Goal: Transaction & Acquisition: Purchase product/service

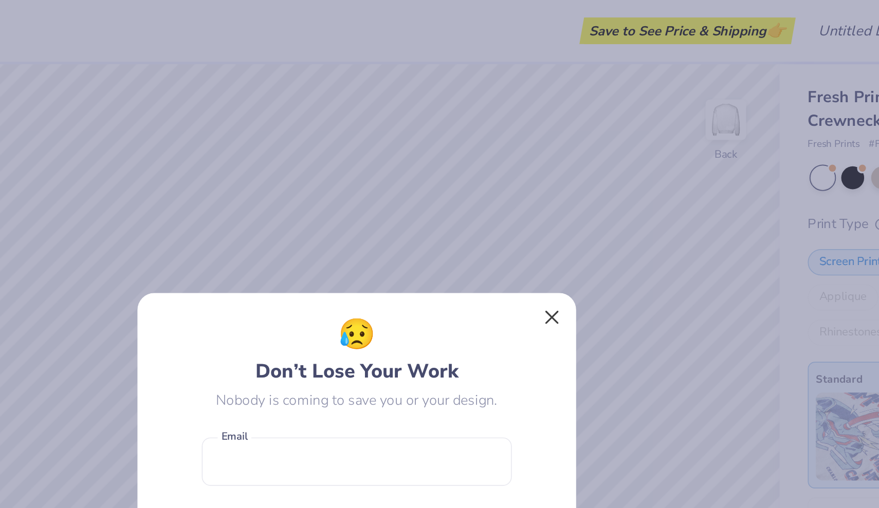
click at [544, 185] on button "Close" at bounding box center [554, 186] width 20 height 20
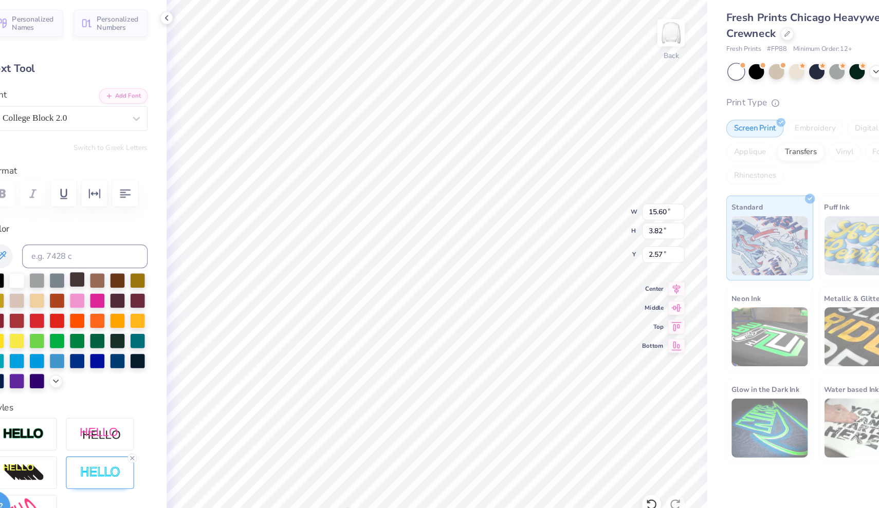
click at [133, 277] on div at bounding box center [139, 283] width 13 height 13
type input "2.14"
type input "2.04"
type input "6.17"
click at [133, 277] on div at bounding box center [139, 283] width 13 height 13
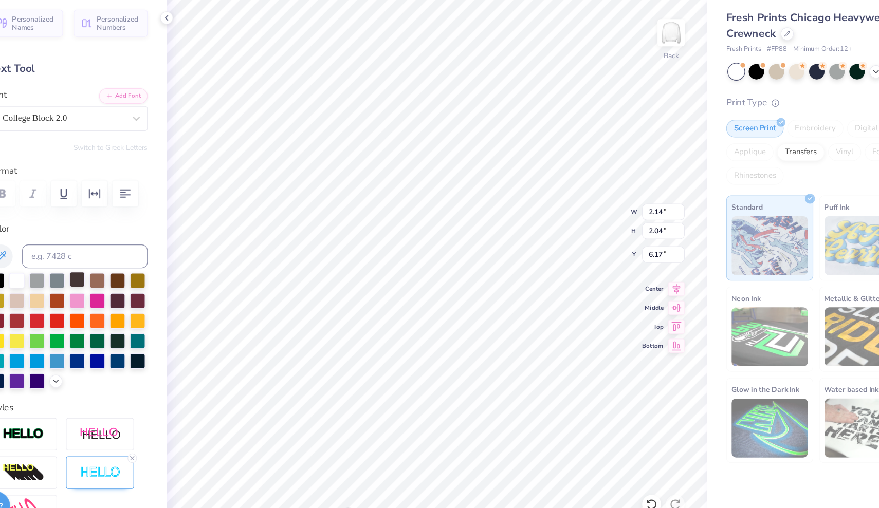
click at [133, 277] on div at bounding box center [139, 283] width 13 height 13
type input "0.90"
type input "0.85"
type input "6.76"
click at [133, 277] on div at bounding box center [139, 283] width 13 height 13
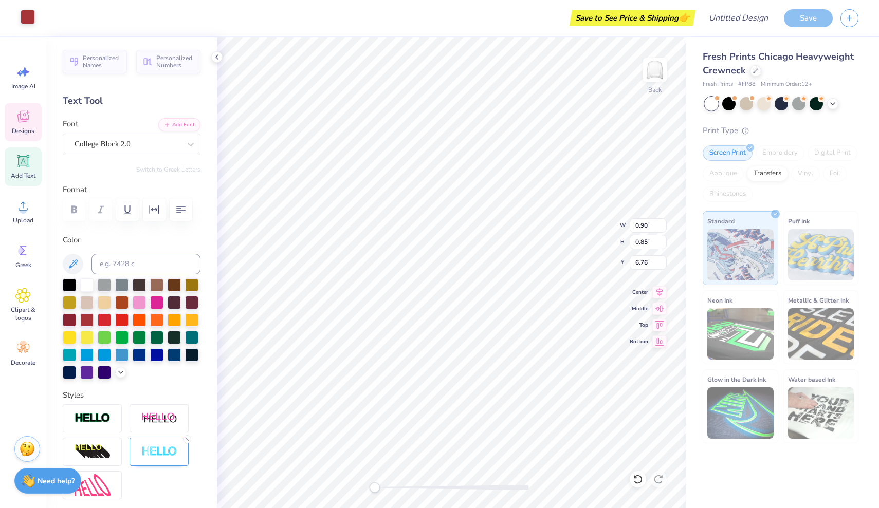
click at [25, 11] on div at bounding box center [28, 17] width 14 height 14
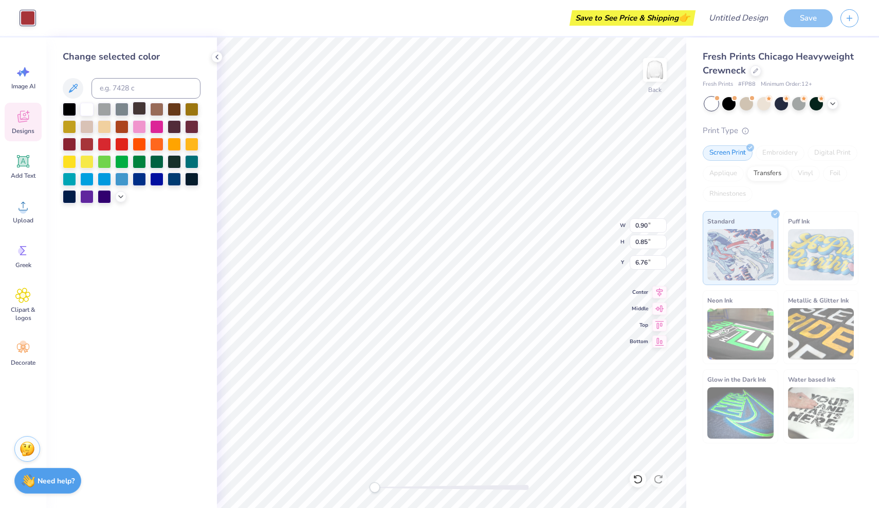
click at [138, 108] on div at bounding box center [139, 108] width 13 height 13
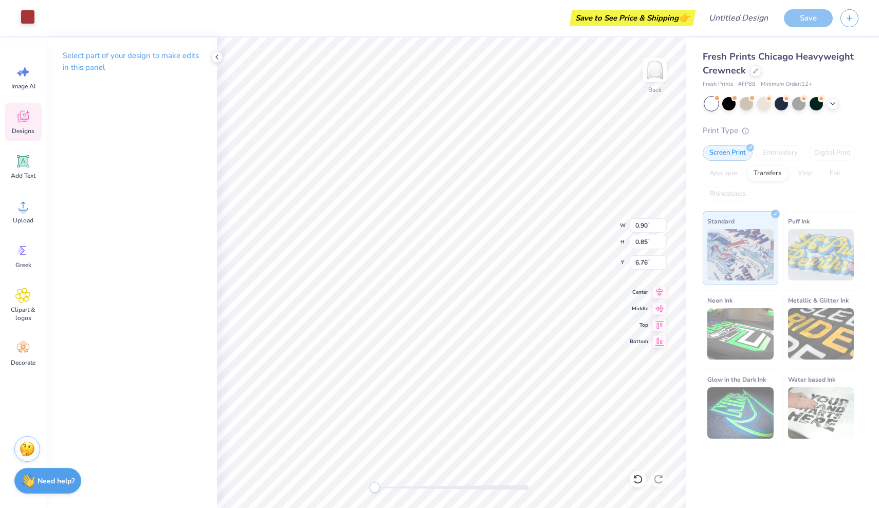
click at [32, 14] on div at bounding box center [28, 17] width 14 height 14
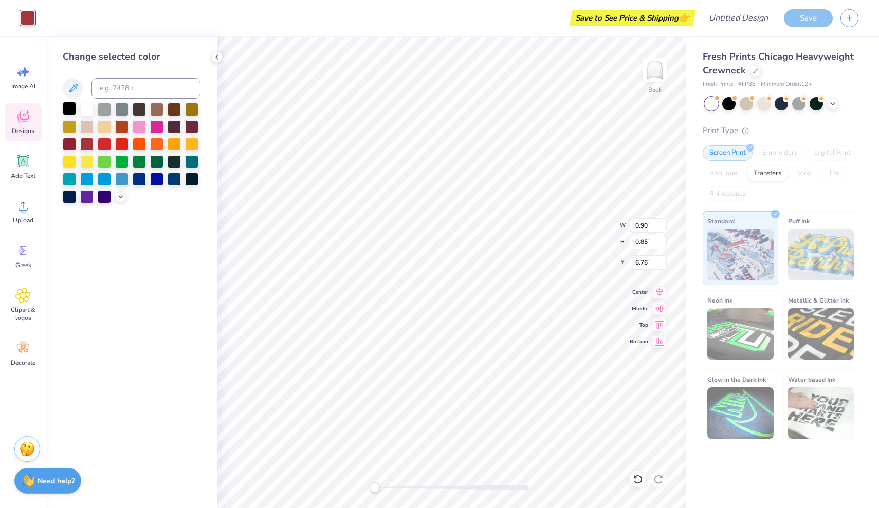
click at [63, 110] on div at bounding box center [69, 108] width 13 height 13
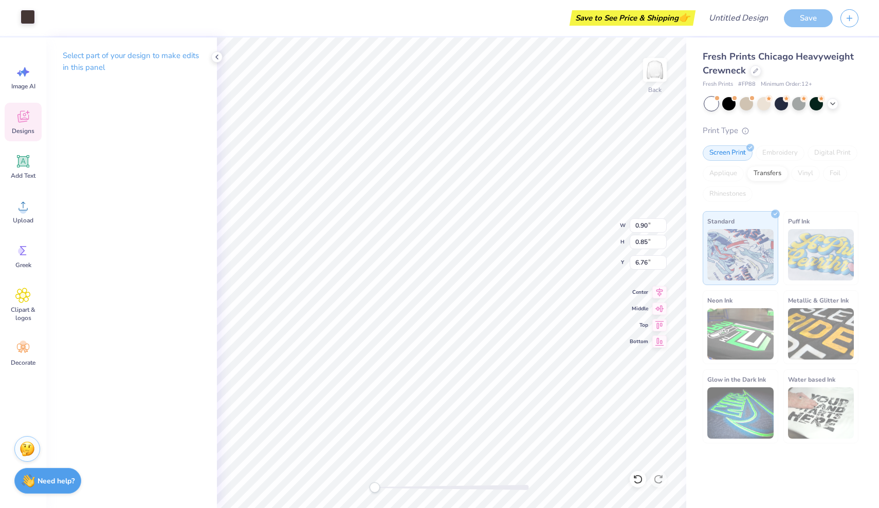
click at [29, 11] on div at bounding box center [28, 17] width 14 height 14
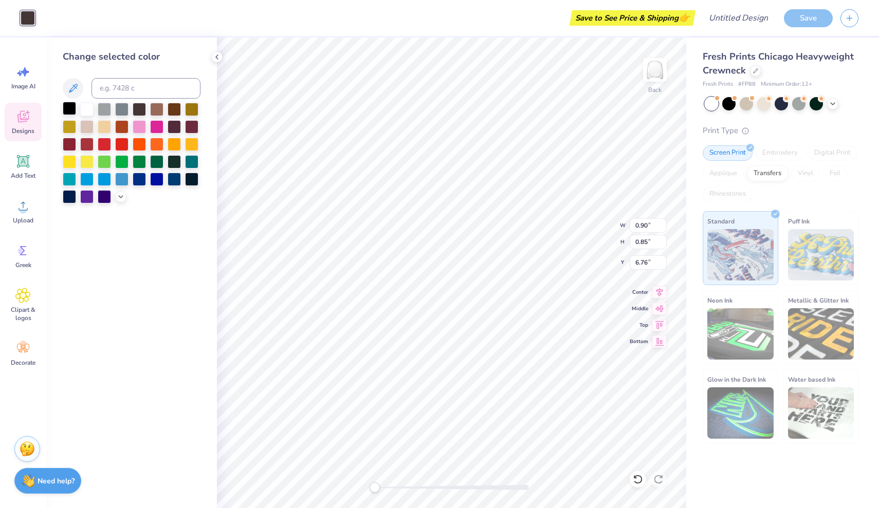
click at [70, 111] on div at bounding box center [69, 108] width 13 height 13
type input "15.60"
type input "3.82"
type input "2.57"
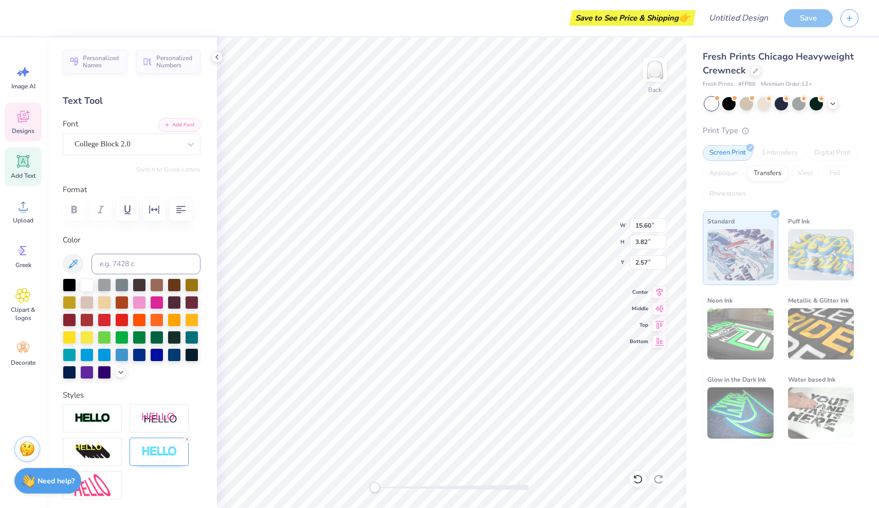
type input "2.14"
type input "2.04"
type input "6.17"
click at [71, 285] on div at bounding box center [69, 283] width 13 height 13
click at [72, 281] on div at bounding box center [69, 283] width 13 height 13
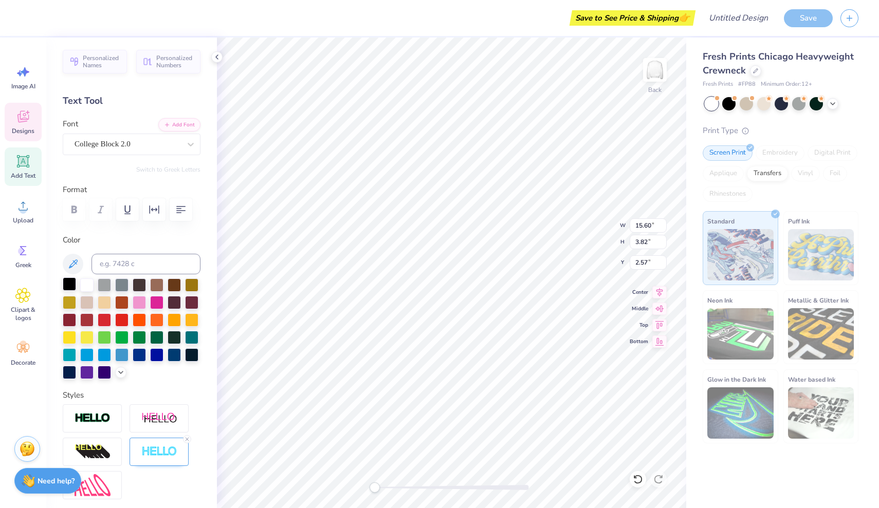
click at [65, 283] on div at bounding box center [69, 283] width 13 height 13
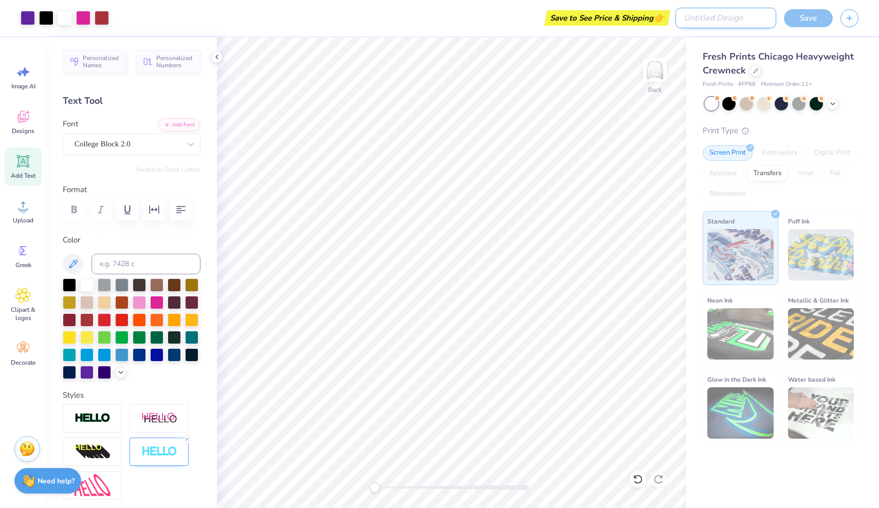
click at [741, 17] on input "Design Title" at bounding box center [725, 18] width 101 height 21
type input "gammas homeocoing"
click at [792, 28] on div "Save" at bounding box center [831, 18] width 95 height 36
click at [793, 24] on div "Save" at bounding box center [808, 18] width 49 height 18
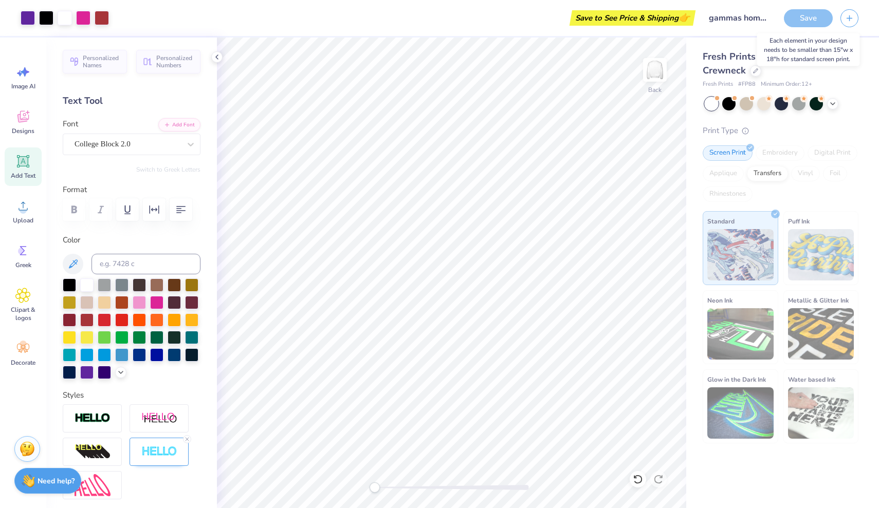
click at [792, 22] on div "Save" at bounding box center [808, 18] width 49 height 18
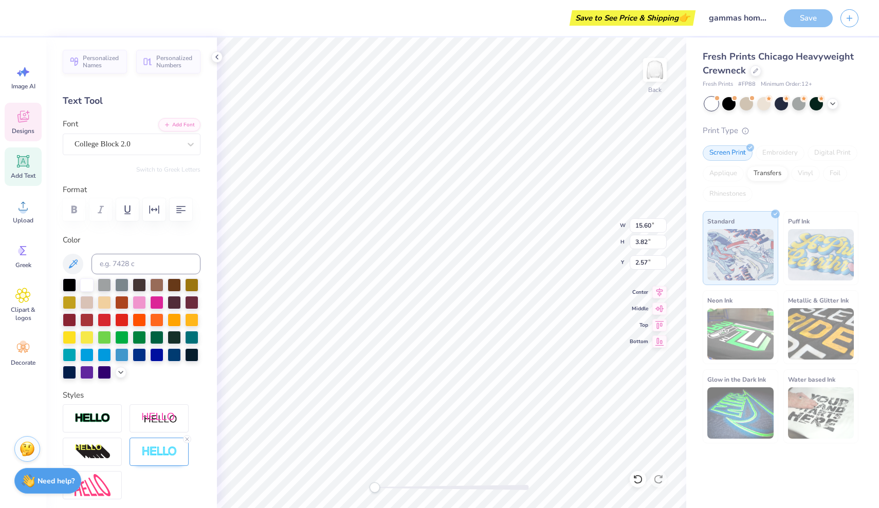
click at [799, 24] on div "Save" at bounding box center [808, 18] width 49 height 18
type input "6.19"
type input "9.72"
type input "4.80"
click at [25, 456] on div "Stuck? Our Art team will finish your design for free." at bounding box center [27, 448] width 26 height 26
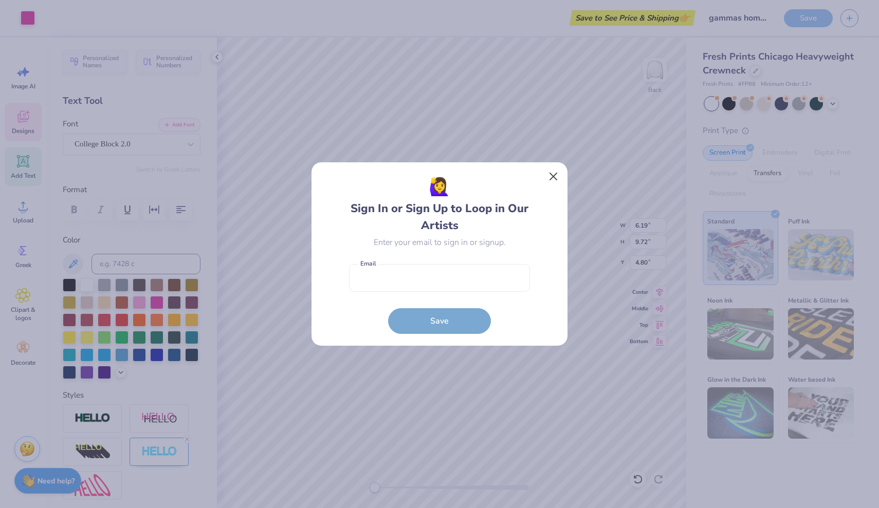
click at [551, 175] on button "Close" at bounding box center [554, 177] width 20 height 20
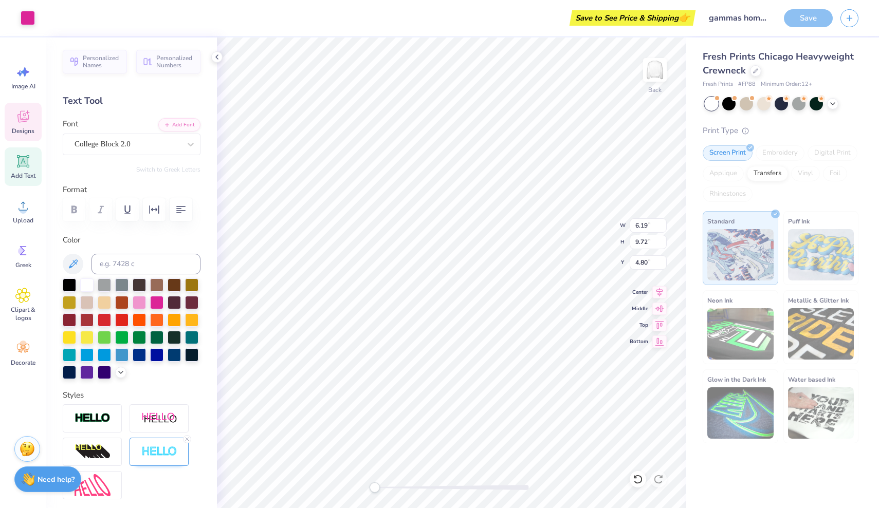
click at [54, 478] on strong "Need help?" at bounding box center [56, 480] width 37 height 10
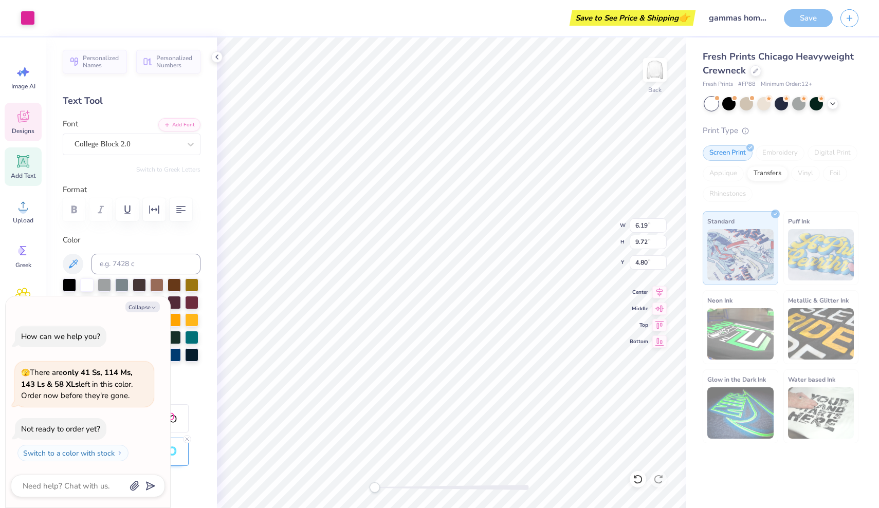
click at [98, 386] on span "🫣 There are only 41 Ss, 114 Ms, 143 Ls & 58 XLs left in this color. Order now b…" at bounding box center [76, 383] width 111 height 33
click at [814, 18] on div "Save" at bounding box center [808, 18] width 49 height 18
click at [668, 14] on div "Save to See Price & Shipping 👉" at bounding box center [632, 17] width 121 height 15
click at [810, 18] on div "Save" at bounding box center [808, 18] width 49 height 18
click at [803, 8] on div "Save" at bounding box center [831, 18] width 95 height 36
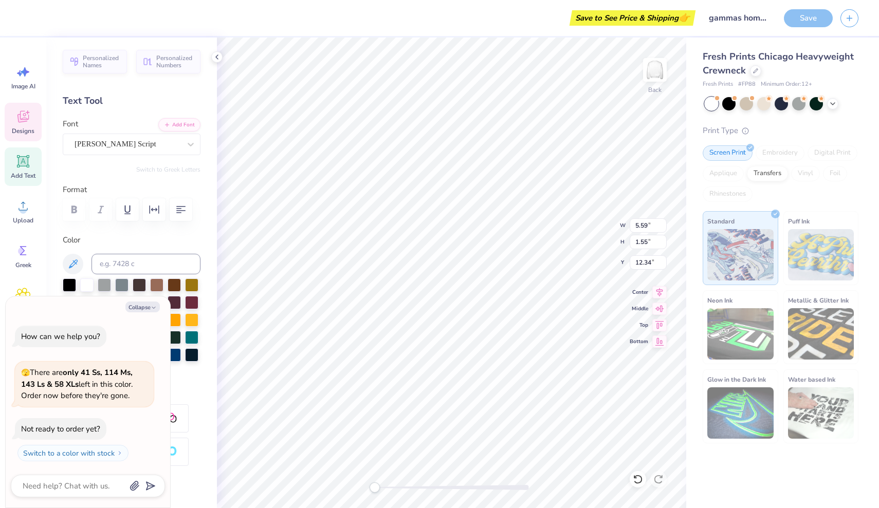
click at [803, 16] on div "Save" at bounding box center [808, 18] width 49 height 18
type textarea "x"
type input "6.19"
type input "9.72"
type input "4.80"
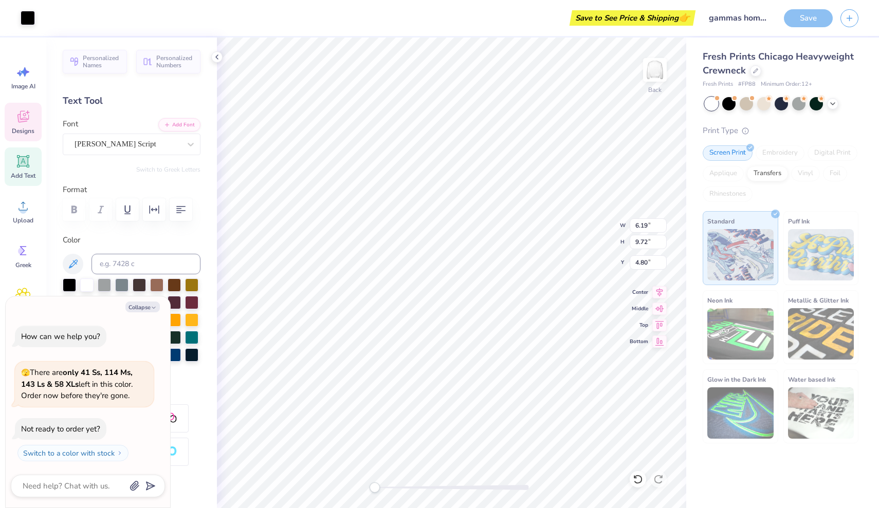
type textarea "x"
type input "15.60"
type input "3.82"
type input "2.57"
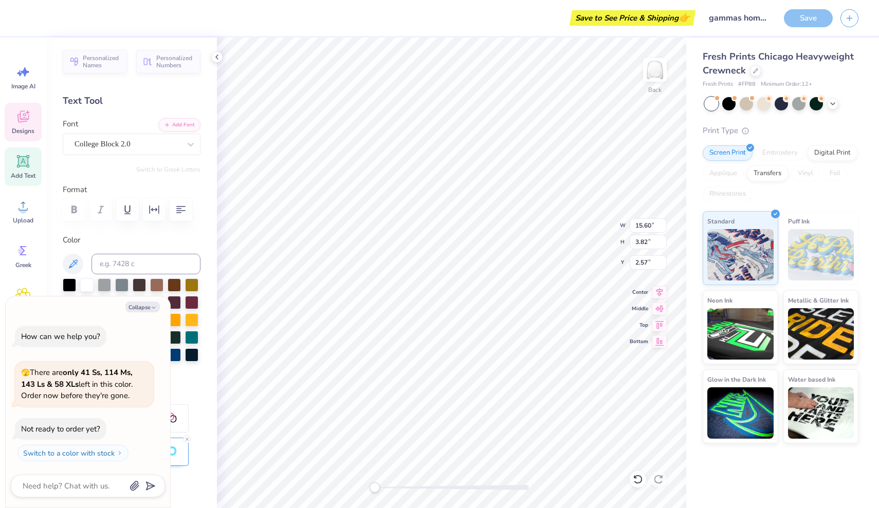
type textarea "x"
type input "14.75"
type input "3.61"
type input "2.78"
type textarea "x"
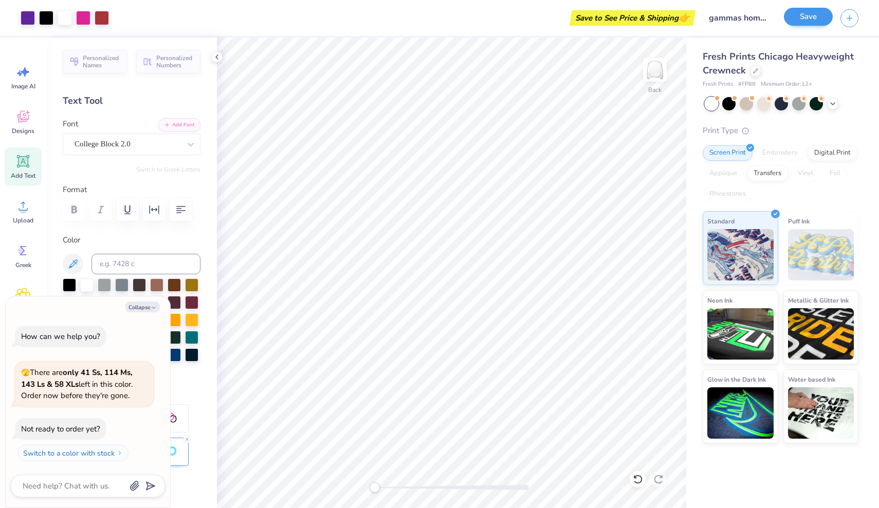
click at [797, 13] on button "Save" at bounding box center [808, 17] width 49 height 18
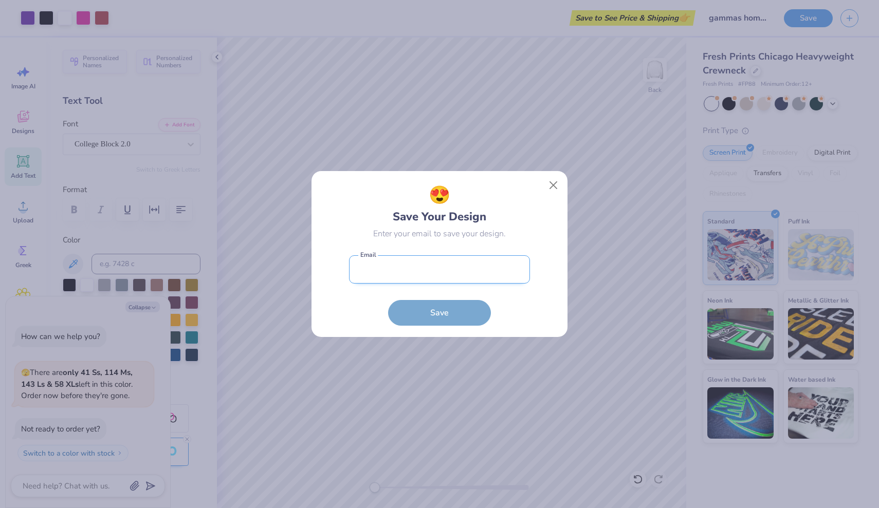
click at [414, 274] on input "email" at bounding box center [439, 269] width 181 height 28
type input "[EMAIL_ADDRESS][DOMAIN_NAME]"
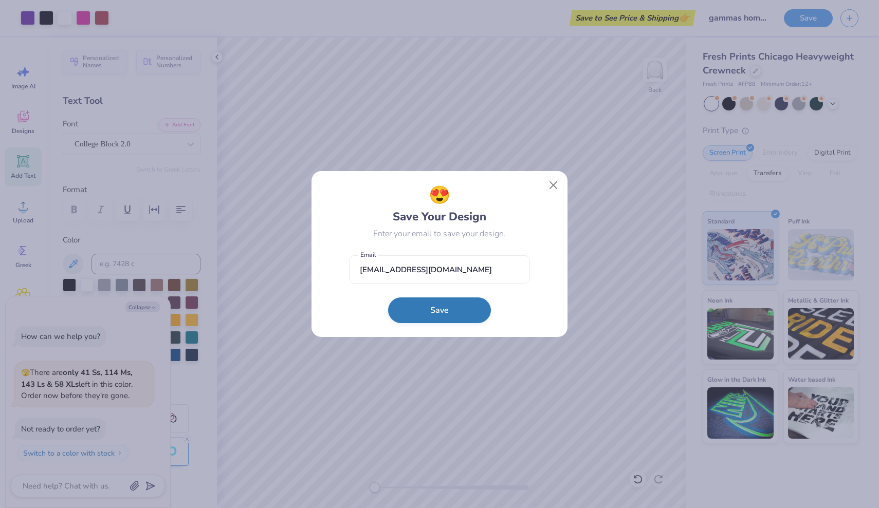
click at [434, 313] on button "Save" at bounding box center [439, 310] width 103 height 26
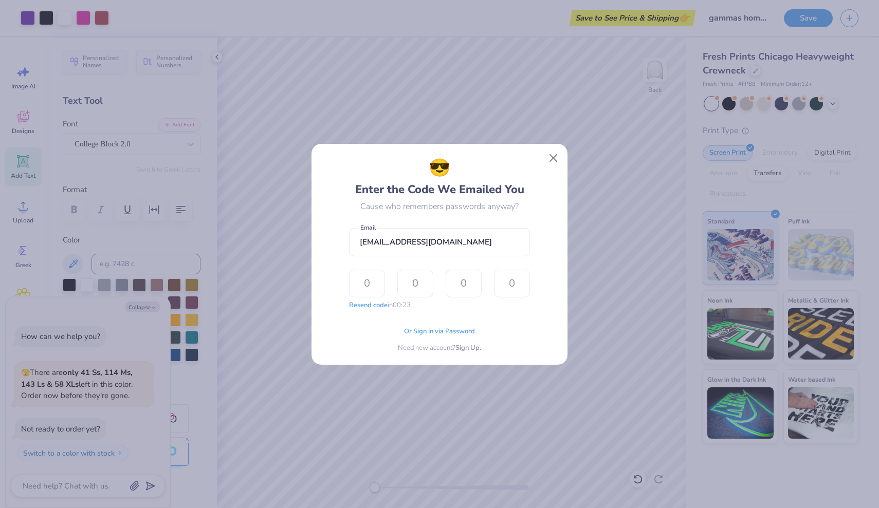
type textarea "x"
type input "4"
type input "5"
type input "2"
type input "6"
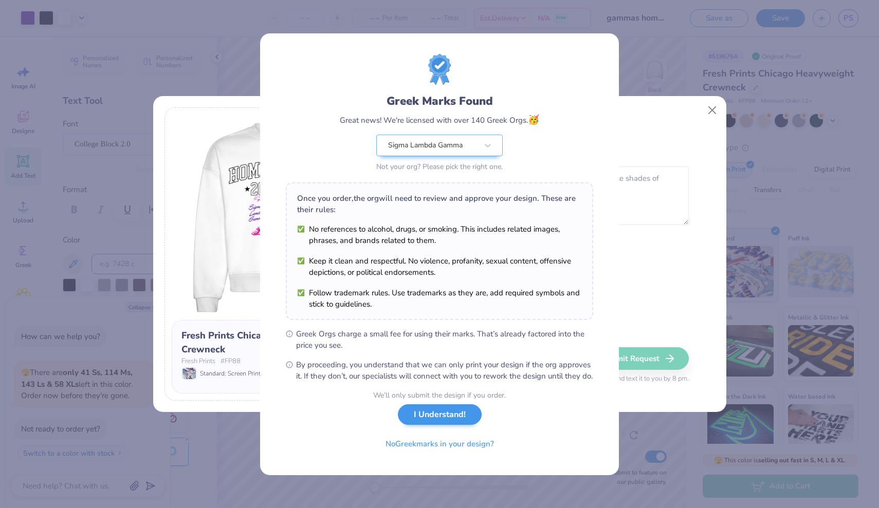
click at [435, 418] on button "I Understand!" at bounding box center [440, 414] width 84 height 21
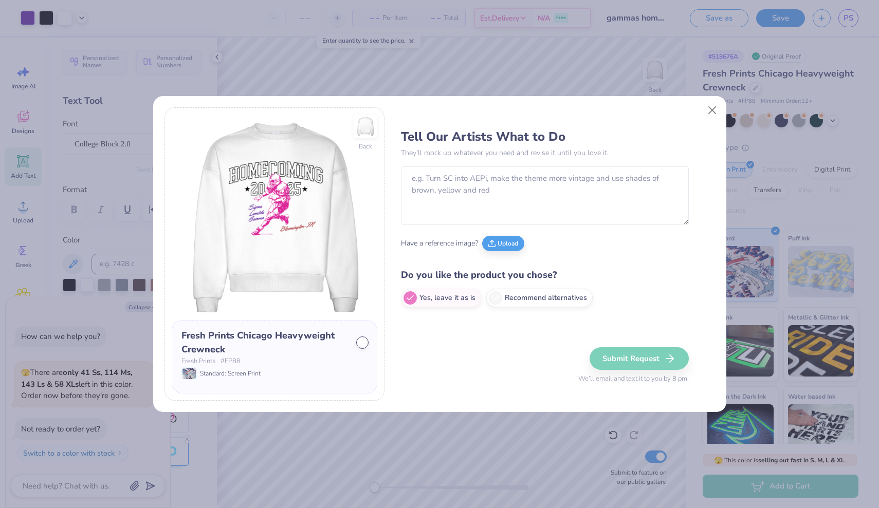
click at [357, 343] on div at bounding box center [362, 343] width 10 height 10
click at [364, 343] on div at bounding box center [362, 343] width 10 height 10
click at [631, 359] on div "Submit Request We’ll email and text it to you by 8 pm." at bounding box center [633, 365] width 110 height 37
click at [714, 102] on button "Close" at bounding box center [712, 110] width 20 height 20
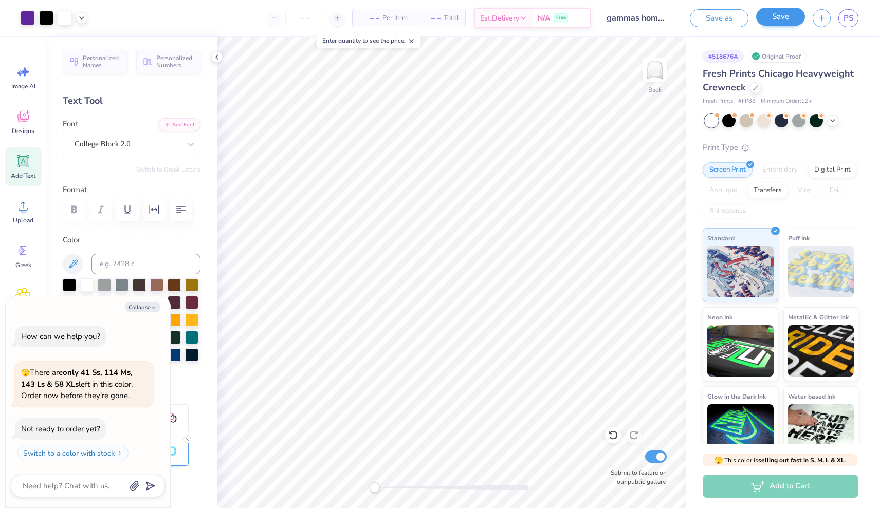
click at [771, 16] on button "Save" at bounding box center [780, 17] width 49 height 18
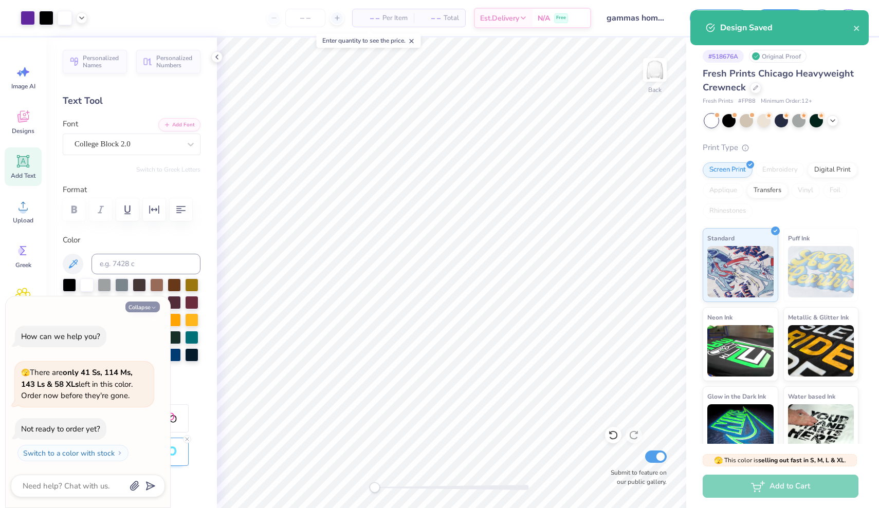
click at [132, 311] on button "Collapse" at bounding box center [142, 307] width 34 height 11
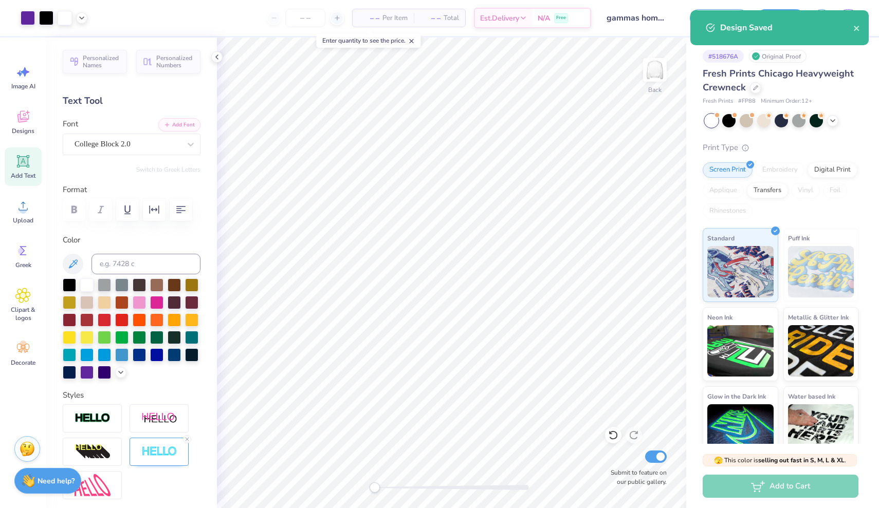
type textarea "x"
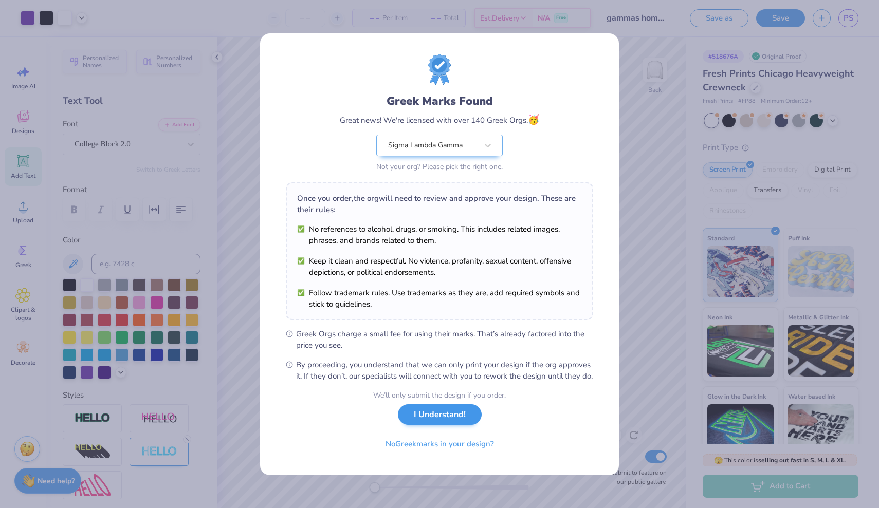
click at [451, 424] on button "I Understand!" at bounding box center [440, 414] width 84 height 21
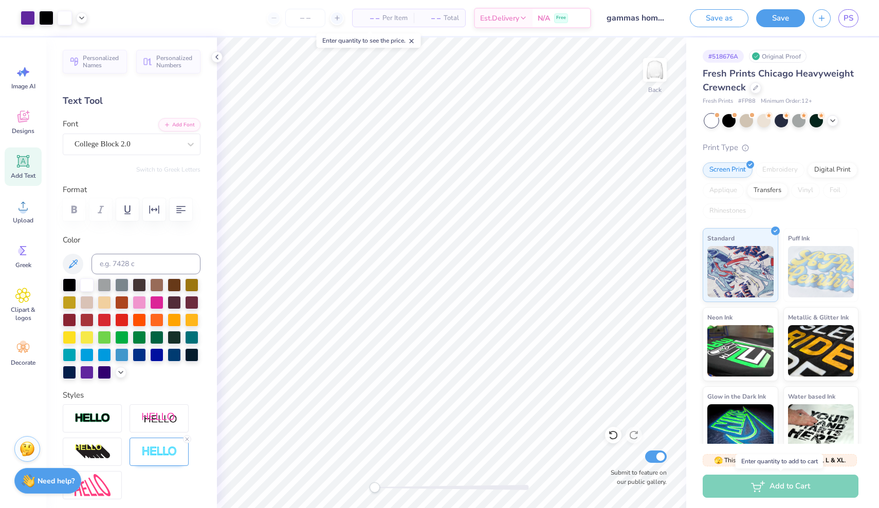
click at [793, 481] on div "Add to Cart" at bounding box center [780, 486] width 156 height 23
click at [781, 190] on div "Transfers" at bounding box center [767, 188] width 41 height 15
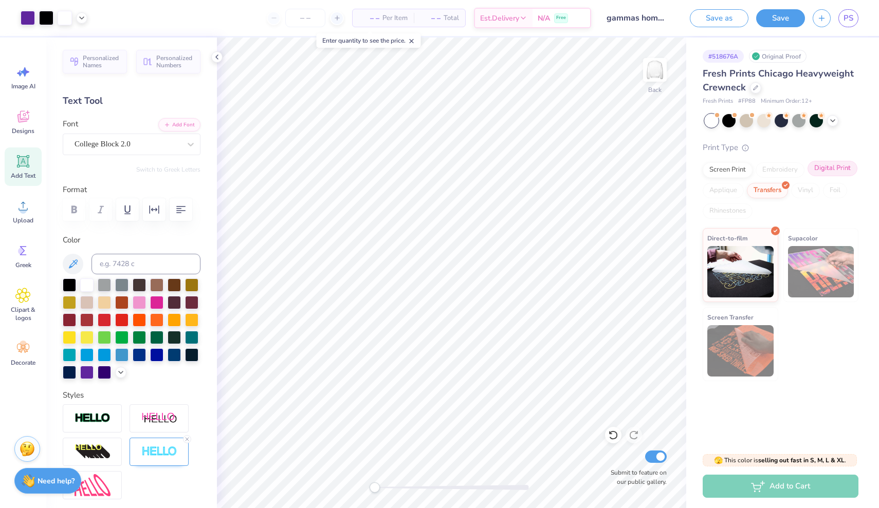
click at [836, 174] on div "Digital Print" at bounding box center [832, 168] width 50 height 15
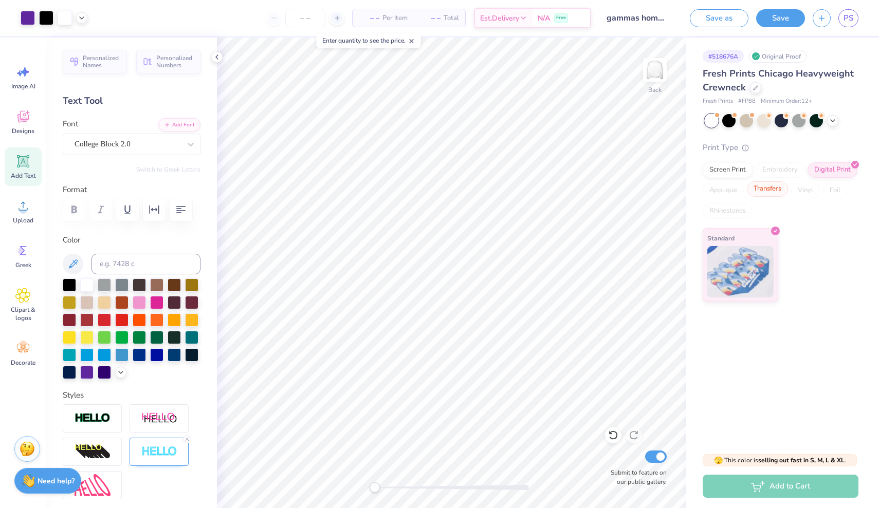
click at [772, 194] on div "Transfers" at bounding box center [767, 188] width 41 height 15
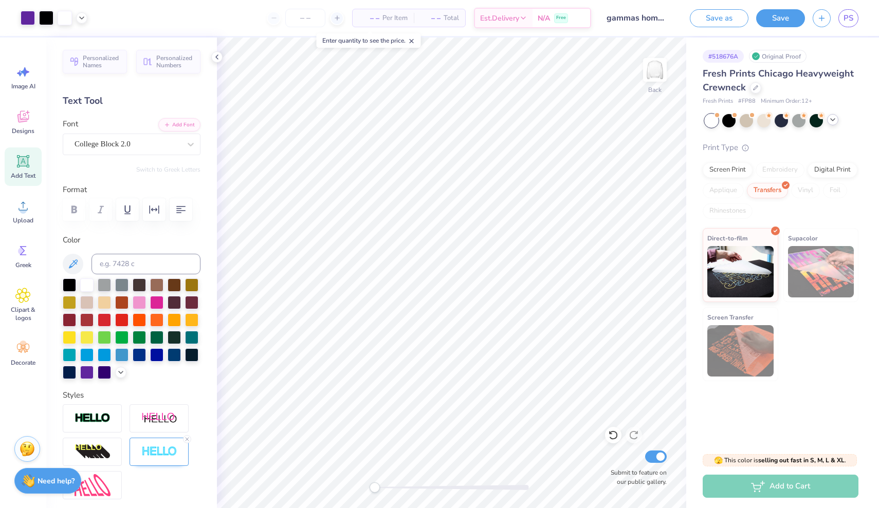
click at [830, 120] on icon at bounding box center [832, 120] width 8 height 8
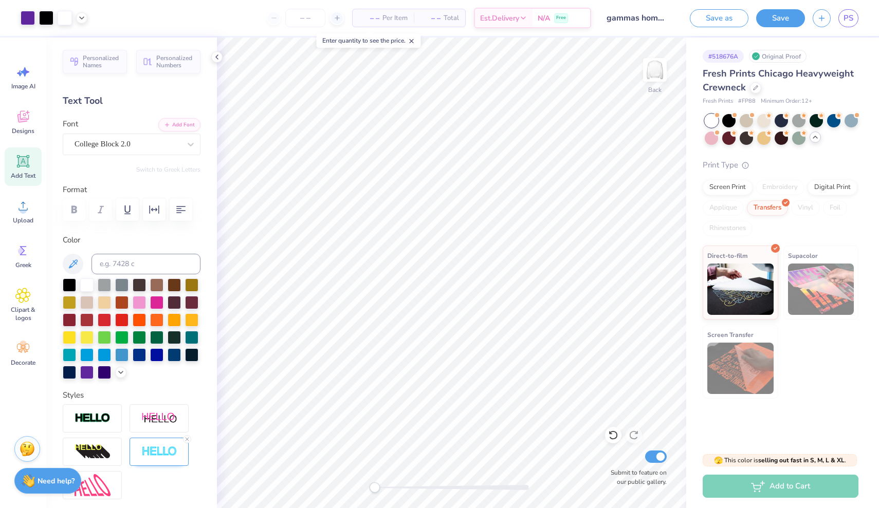
click at [363, 45] on div "Enter quantity to see the price." at bounding box center [368, 40] width 104 height 14
click at [292, 23] on input "number" at bounding box center [305, 18] width 40 height 18
type input "1"
type input "20"
